Goal: Information Seeking & Learning: Find contact information

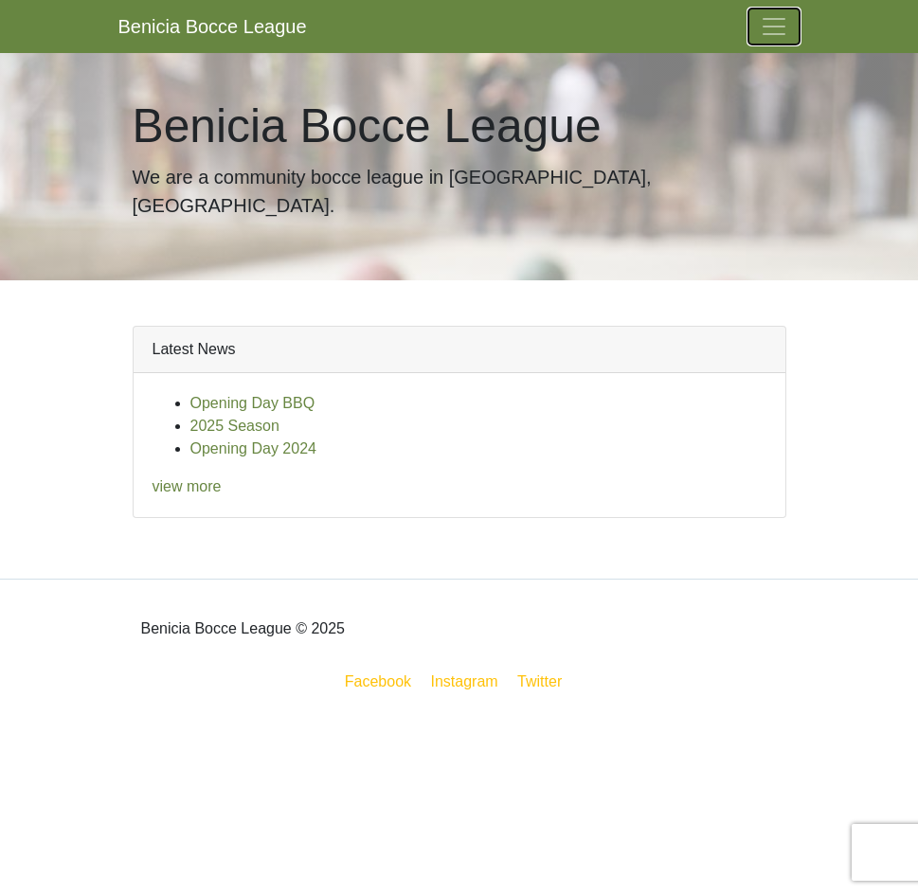
click at [785, 37] on span "Toggle navigation" at bounding box center [774, 26] width 28 height 28
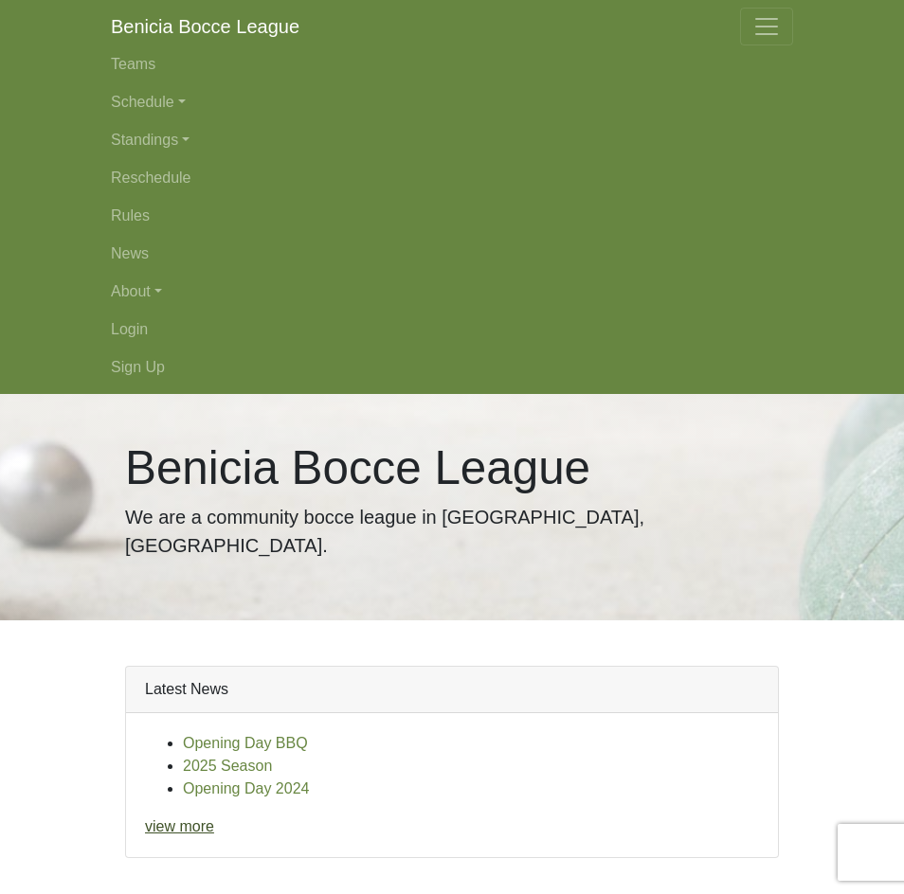
click at [184, 818] on link "view more" at bounding box center [179, 826] width 69 height 16
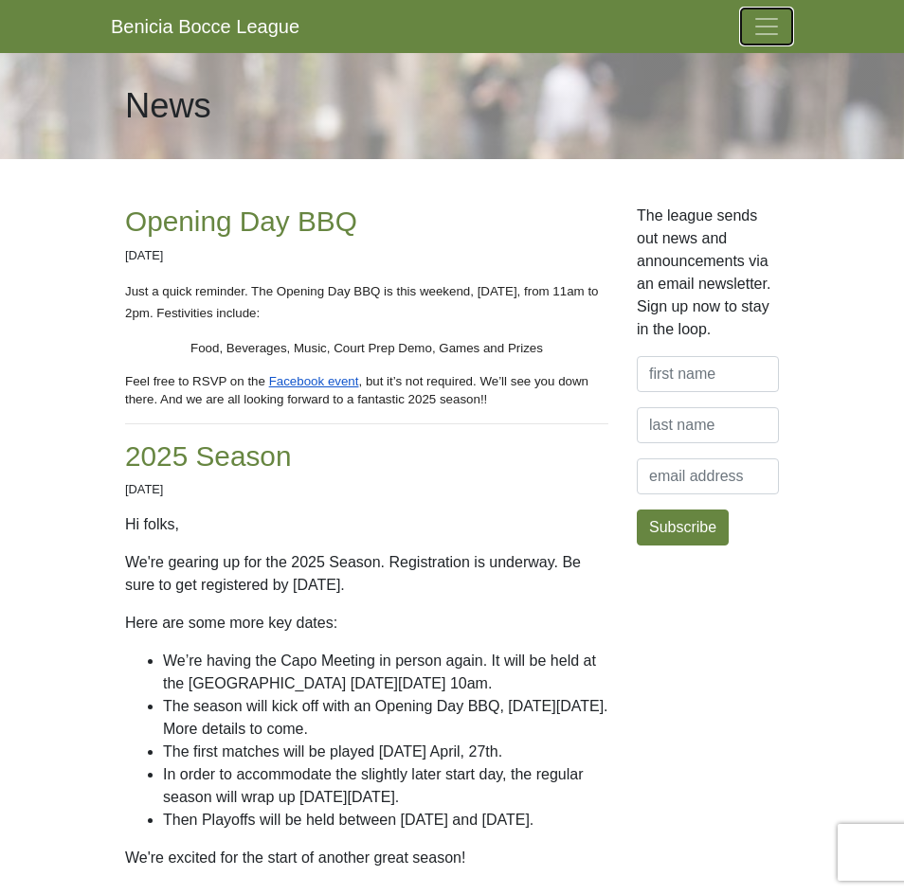
click at [773, 16] on span "Toggle navigation" at bounding box center [766, 26] width 28 height 28
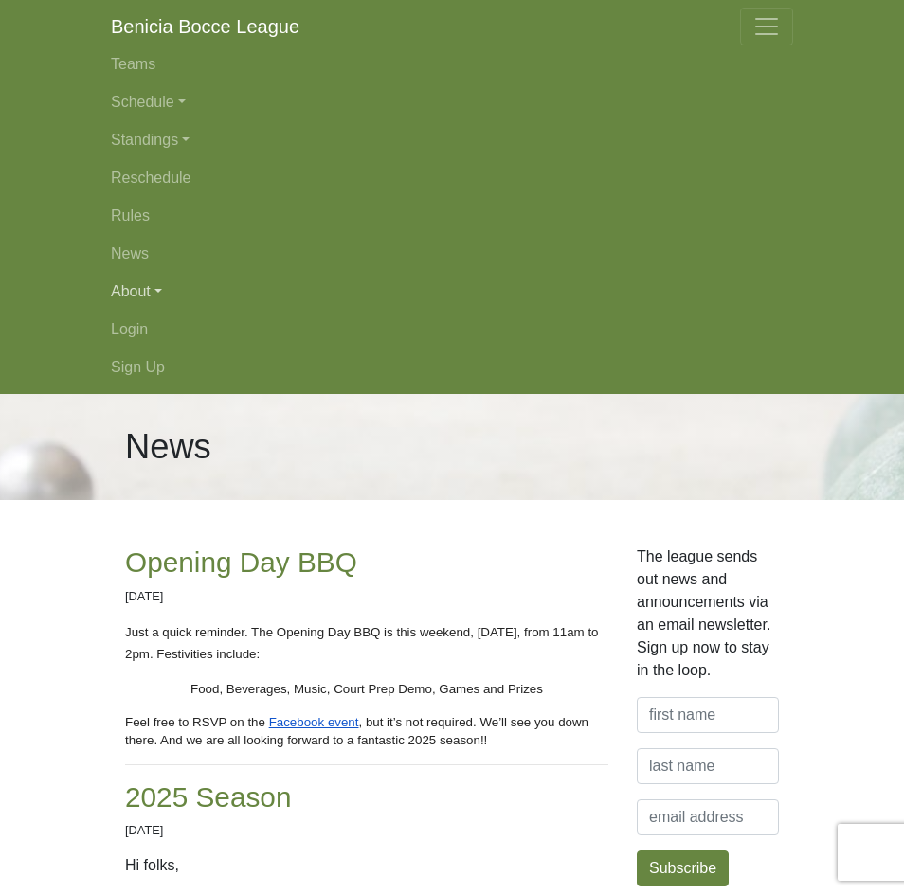
click at [129, 295] on link "About" at bounding box center [452, 292] width 682 height 38
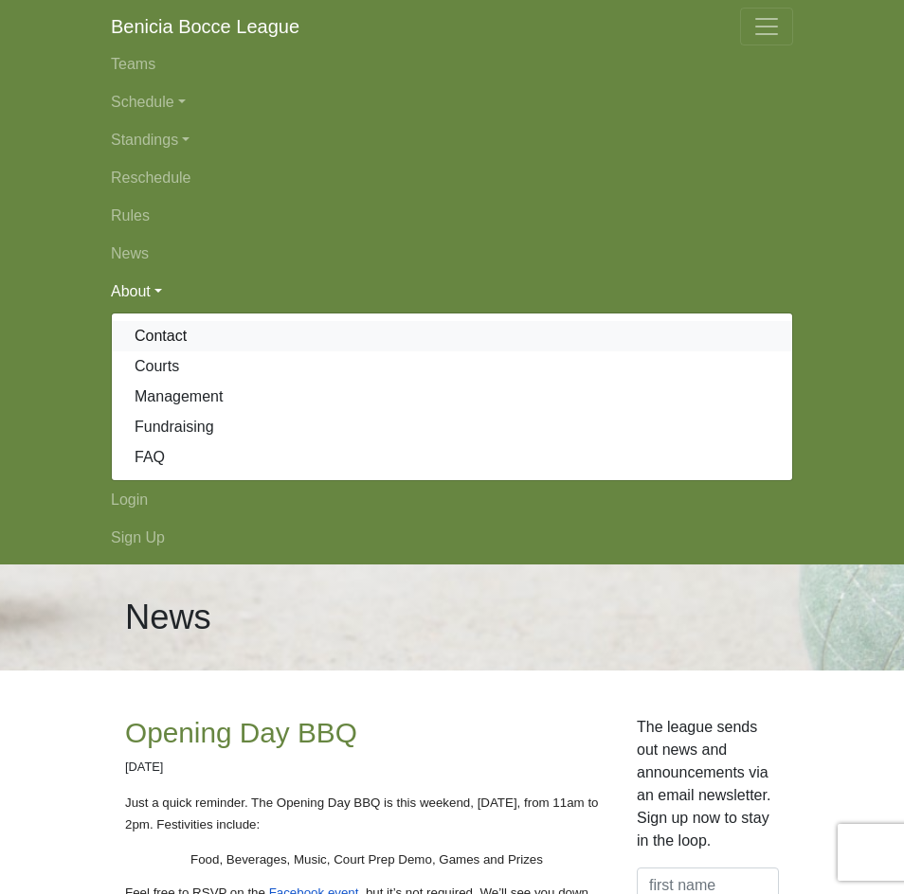
click at [143, 334] on link "Contact" at bounding box center [452, 336] width 680 height 30
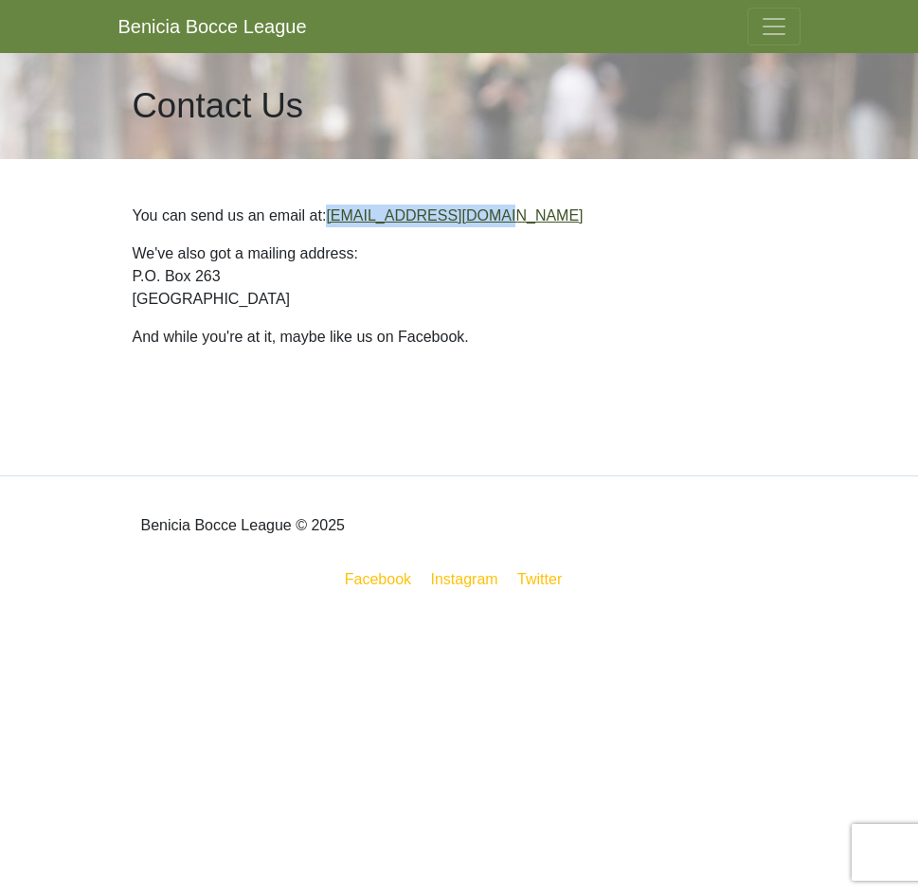
drag, startPoint x: 485, startPoint y: 220, endPoint x: 326, endPoint y: 218, distance: 159.1
click at [326, 218] on p "You can send us an email at: info@beniciabocce.org" at bounding box center [460, 216] width 654 height 23
copy link "info@beniciabocce.org"
